Goal: Transaction & Acquisition: Book appointment/travel/reservation

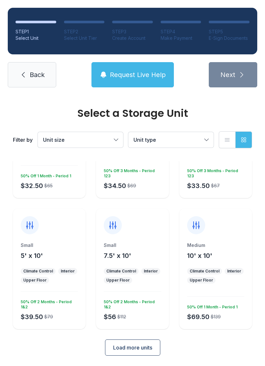
scroll to position [85, 0]
click at [47, 258] on div "Small 5' x 10'" at bounding box center [49, 251] width 57 height 18
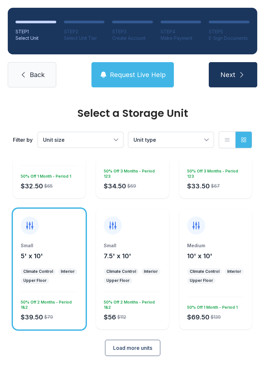
click at [50, 301] on div "50% Off 2 Months - Period 1&2" at bounding box center [48, 303] width 60 height 13
click at [54, 294] on div "Small 5' x 10' Climate Control Interior Upper Floor $39.50 $79 50% Off 2 Months…" at bounding box center [49, 285] width 73 height 87
click at [137, 352] on button "Load more units" at bounding box center [132, 347] width 55 height 16
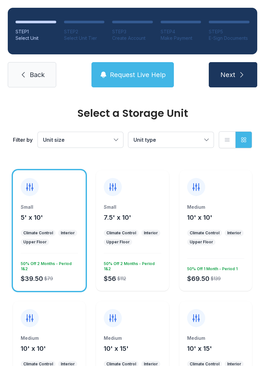
scroll to position [119, 0]
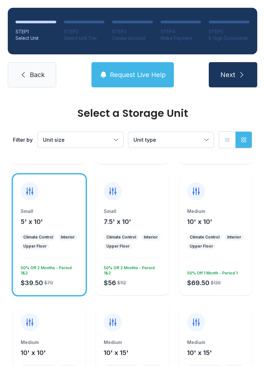
click at [151, 237] on div "Interior" at bounding box center [151, 236] width 14 height 5
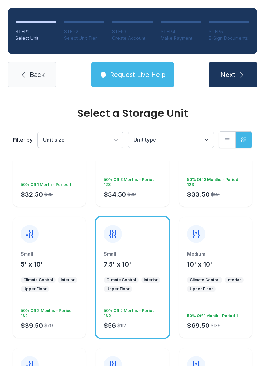
scroll to position [76, 0]
click at [144, 275] on div "Small 7.5' x 10' Climate Control Interior Upper Floor $56 $112 50% Off 2 Months…" at bounding box center [132, 294] width 73 height 87
click at [111, 239] on icon at bounding box center [113, 234] width 10 height 10
click at [114, 236] on icon at bounding box center [113, 234] width 10 height 10
click at [115, 227] on div at bounding box center [113, 234] width 18 height 18
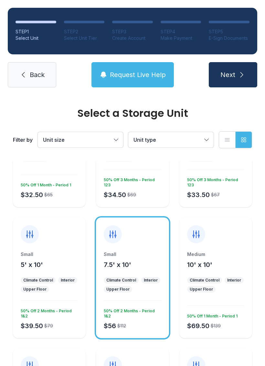
click at [153, 271] on div "Small 7.5' x 10' Climate Control Interior Upper Floor $56 $112 50% Off 2 Months…" at bounding box center [132, 294] width 73 height 87
click at [145, 272] on div "Small 7.5' x 10' Climate Control Interior Upper Floor $56 $112 50% Off 2 Months…" at bounding box center [132, 294] width 73 height 87
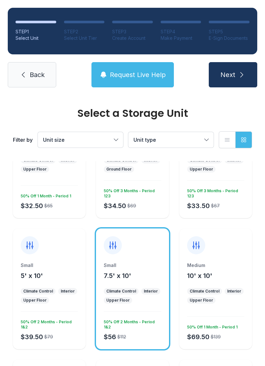
scroll to position [66, 0]
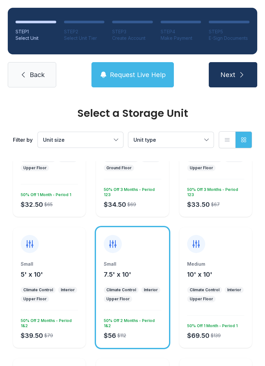
click at [145, 306] on div "Small 7.5' x 10' Climate Control Interior Upper Floor $56 $112 50% Off 2 Months…" at bounding box center [132, 304] width 73 height 87
click at [36, 75] on span "Back" at bounding box center [37, 74] width 15 height 9
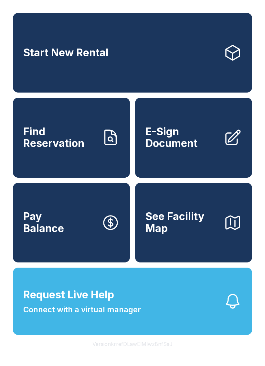
click at [149, 53] on link "Start New Rental" at bounding box center [132, 53] width 239 height 80
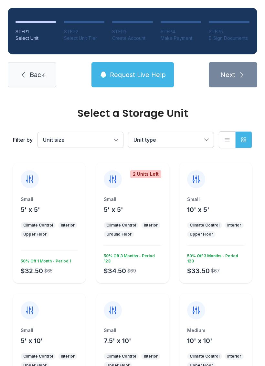
click at [127, 71] on span "Request Live Help" at bounding box center [138, 74] width 56 height 9
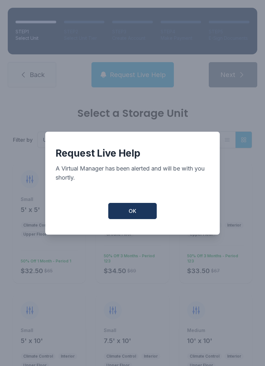
click at [133, 207] on button "OK" at bounding box center [132, 211] width 48 height 16
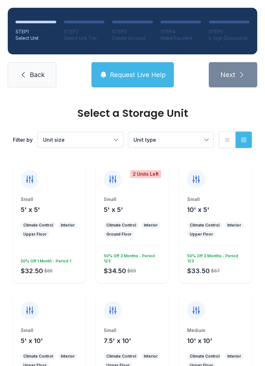
click at [131, 75] on span "Request Live Help" at bounding box center [138, 74] width 56 height 9
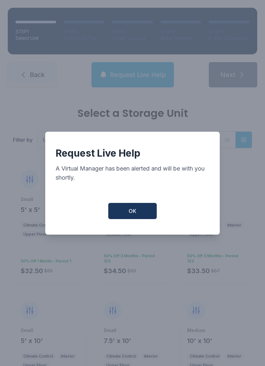
click at [134, 210] on button "OK" at bounding box center [132, 211] width 48 height 16
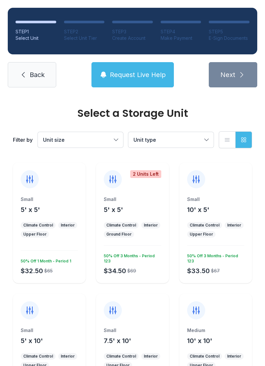
click at [160, 79] on span "Request Live Help" at bounding box center [138, 74] width 56 height 9
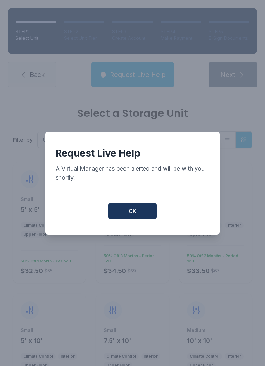
click at [134, 219] on button "OK" at bounding box center [132, 211] width 48 height 16
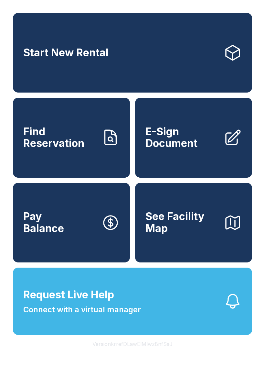
click at [261, 5] on div "Start New Rental Find Reservation E-Sign Document Pay Balance See Facility Map …" at bounding box center [132, 183] width 265 height 366
